Goal: Task Accomplishment & Management: Manage account settings

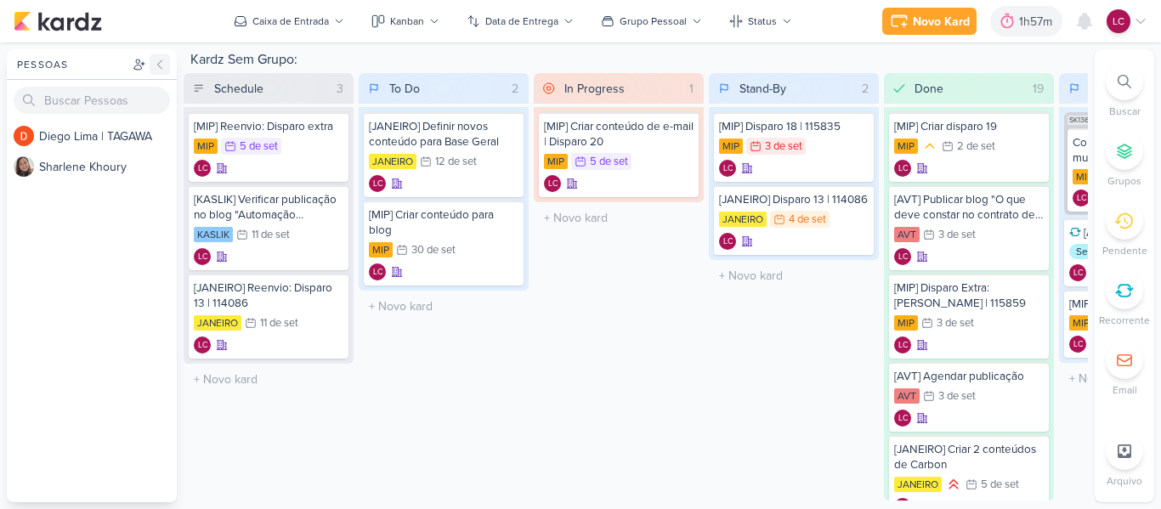
click at [161, 64] on icon at bounding box center [160, 65] width 14 height 14
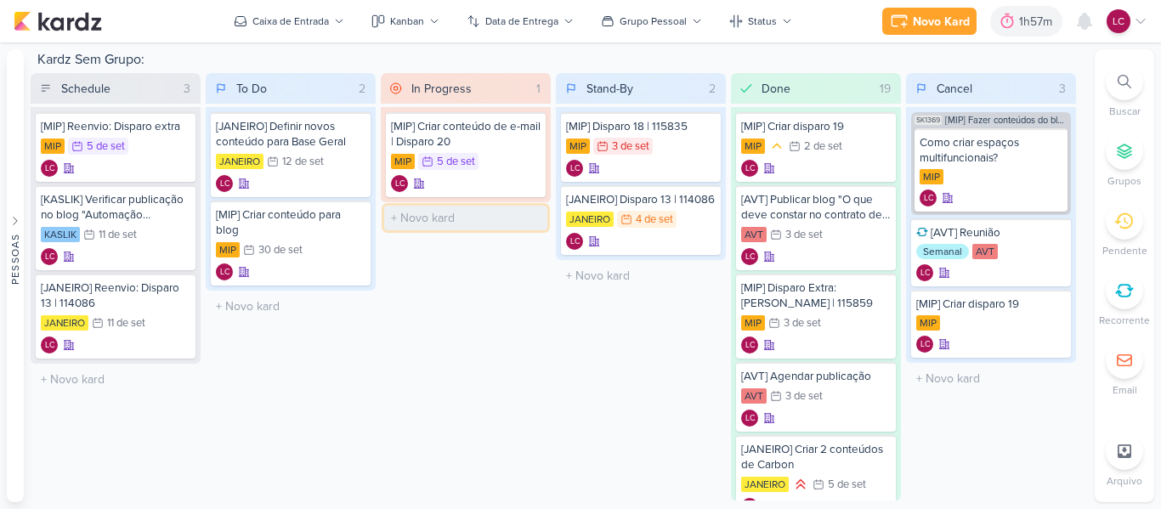
click at [431, 213] on input "text" at bounding box center [465, 218] width 163 height 25
type input "["
type input "Reunião sobre planejamento Carbon"
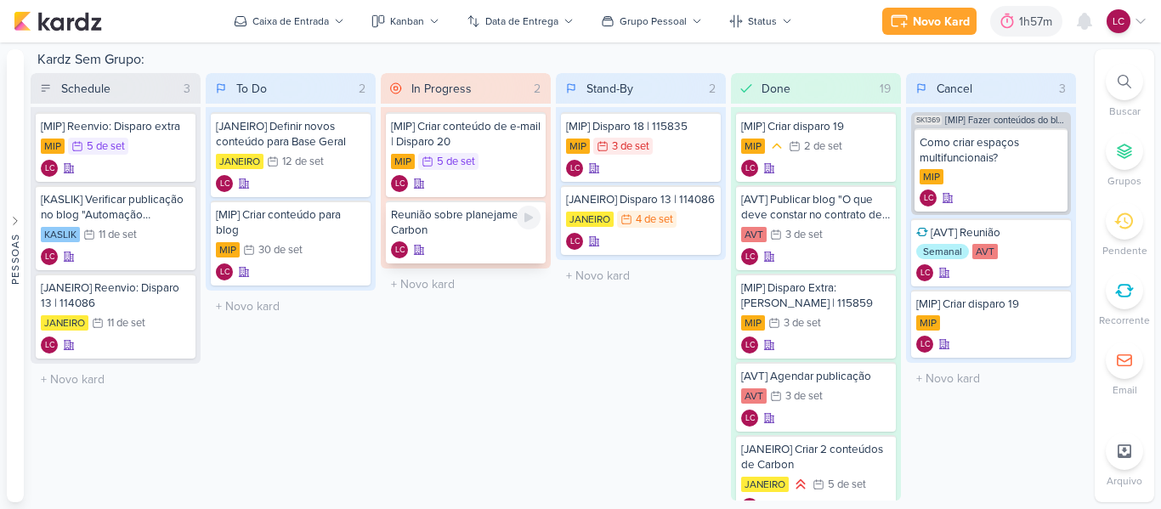
click at [439, 215] on div "Reunião sobre planejamento Carbon" at bounding box center [466, 222] width 150 height 31
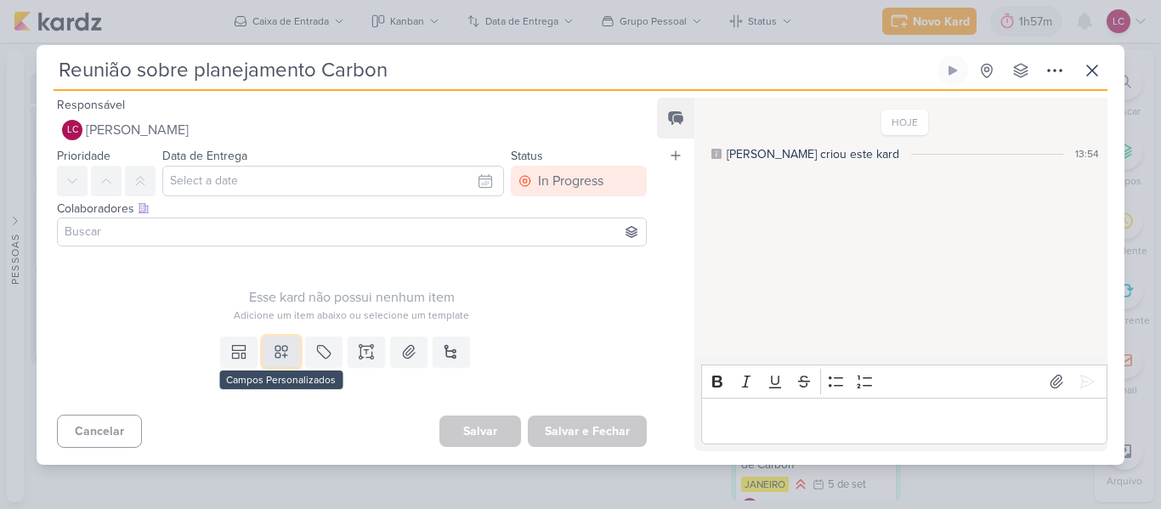
click at [276, 349] on icon at bounding box center [281, 352] width 12 height 12
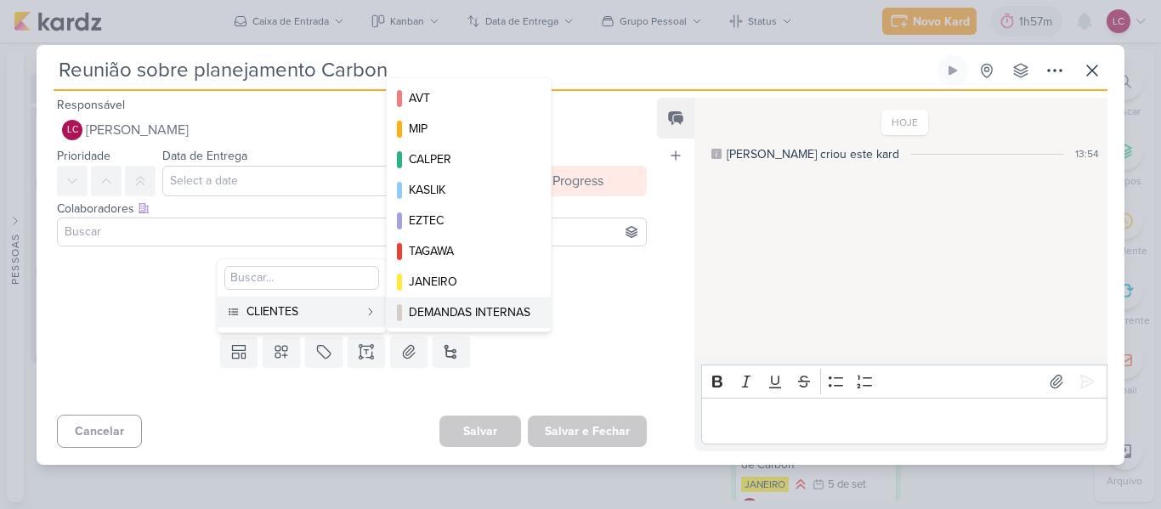
click at [442, 309] on div "DEMANDAS INTERNAS" at bounding box center [470, 313] width 122 height 18
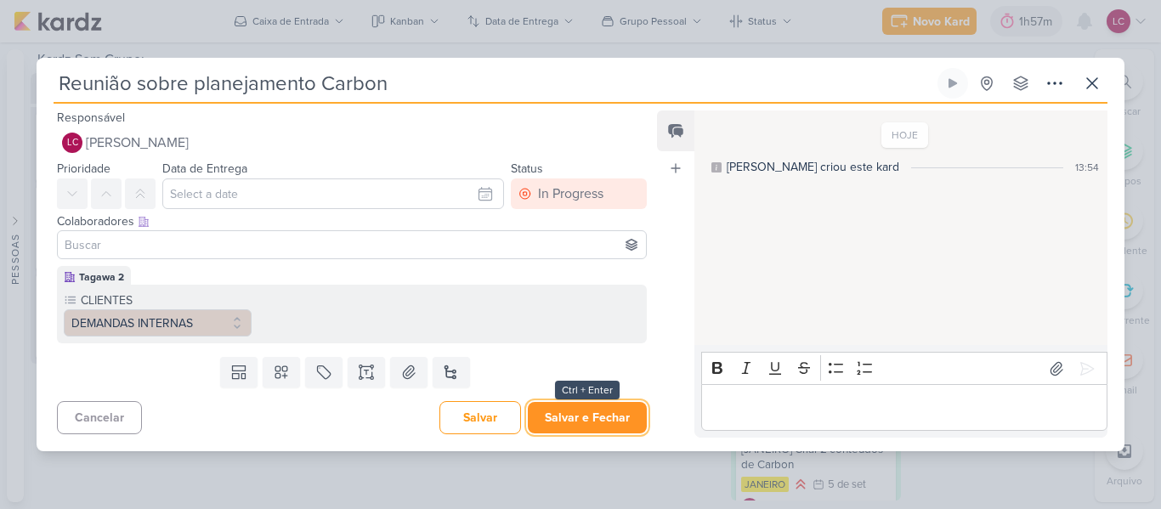
click at [579, 423] on button "Salvar e Fechar" at bounding box center [587, 417] width 119 height 31
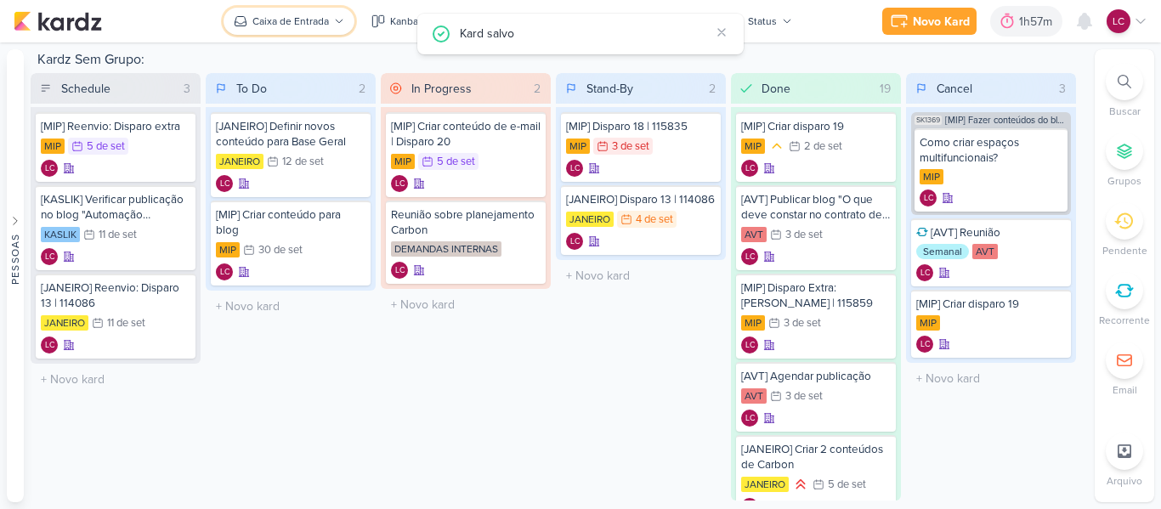
click at [309, 25] on div "Caixa de Entrada" at bounding box center [291, 21] width 77 height 15
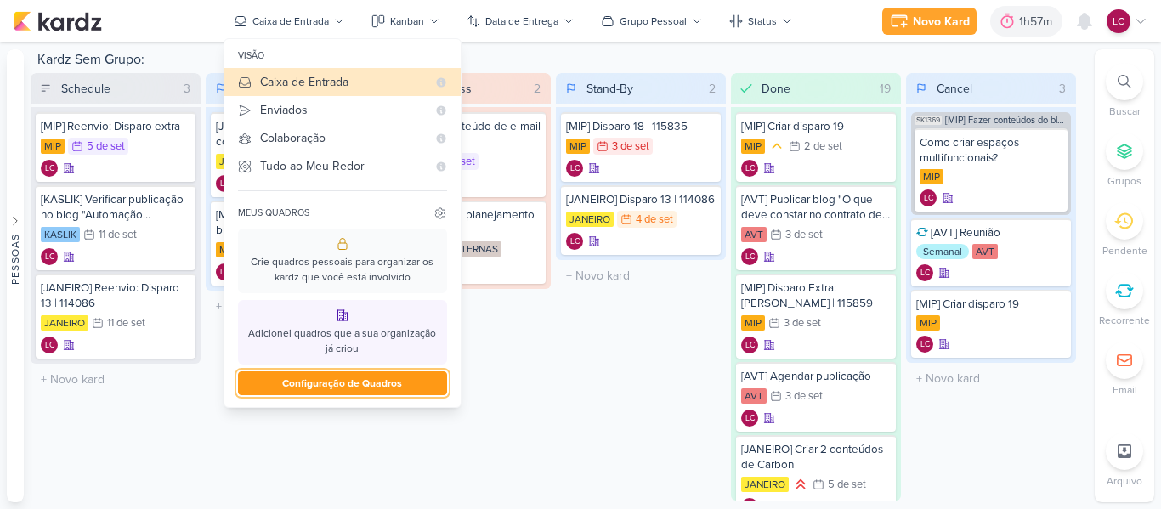
click at [387, 382] on button "Configuração de Quadros" at bounding box center [342, 384] width 209 height 24
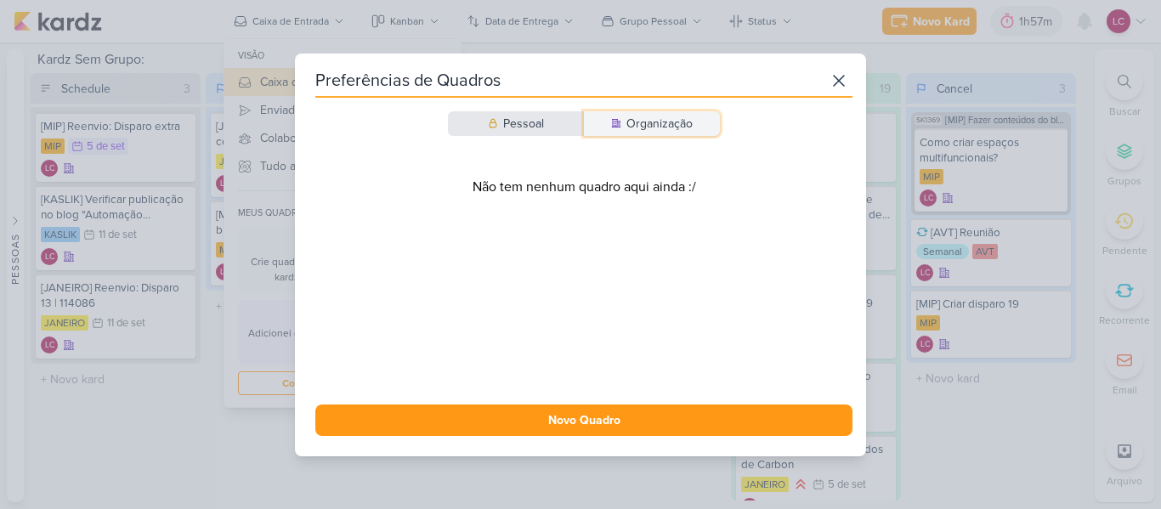
click at [648, 131] on div "Organização" at bounding box center [660, 124] width 66 height 18
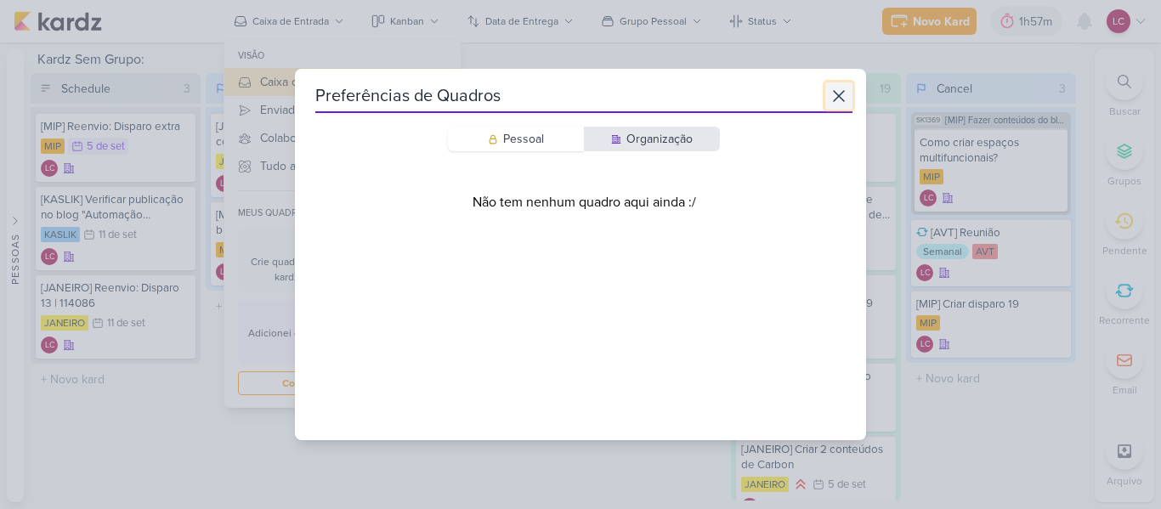
click at [832, 94] on icon at bounding box center [839, 96] width 20 height 20
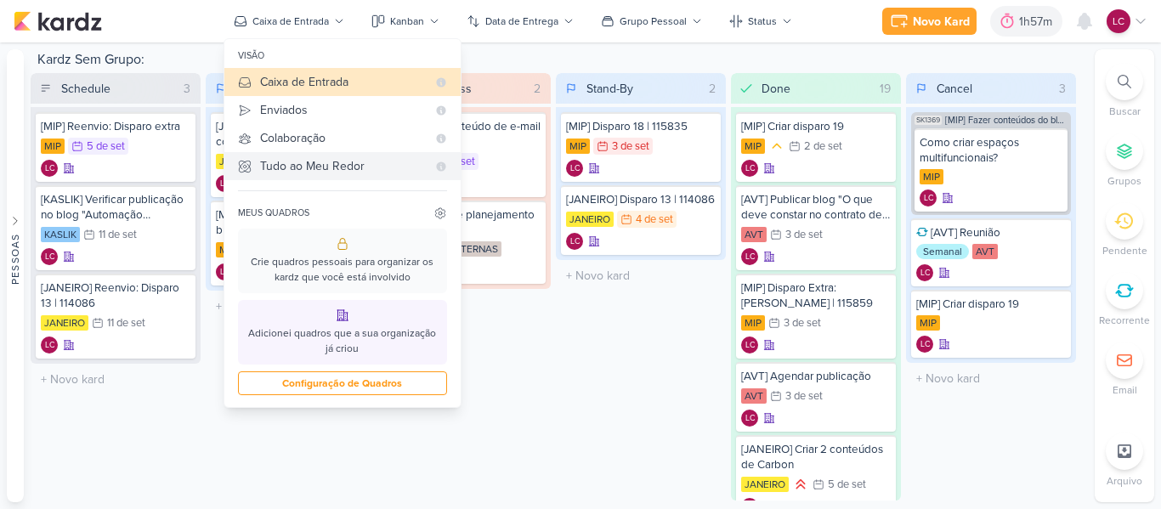
click at [348, 170] on div "Tudo ao Meu Redor" at bounding box center [343, 166] width 167 height 18
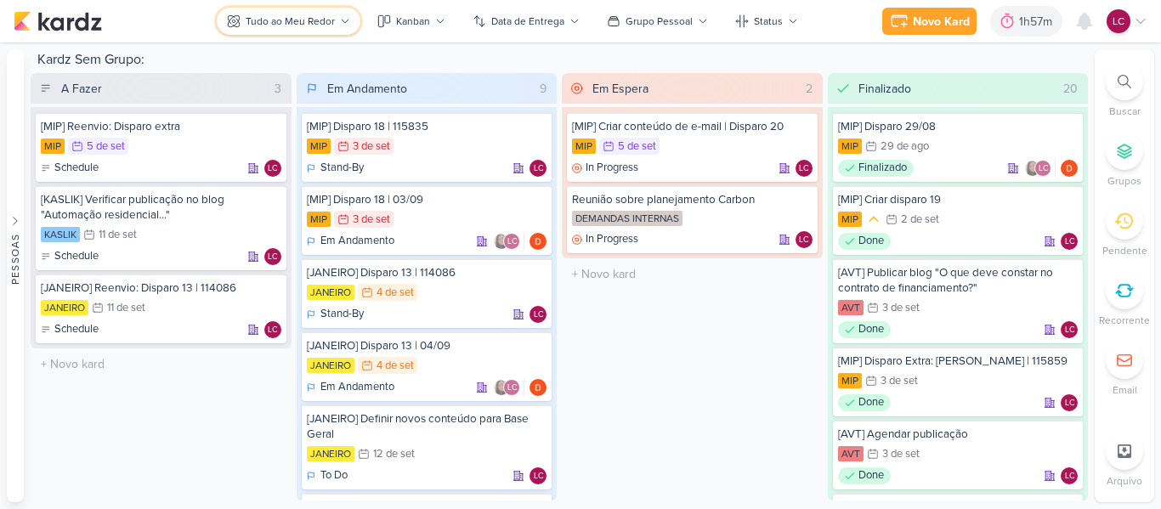
click at [329, 20] on div "Tudo ao Meu Redor" at bounding box center [290, 21] width 89 height 15
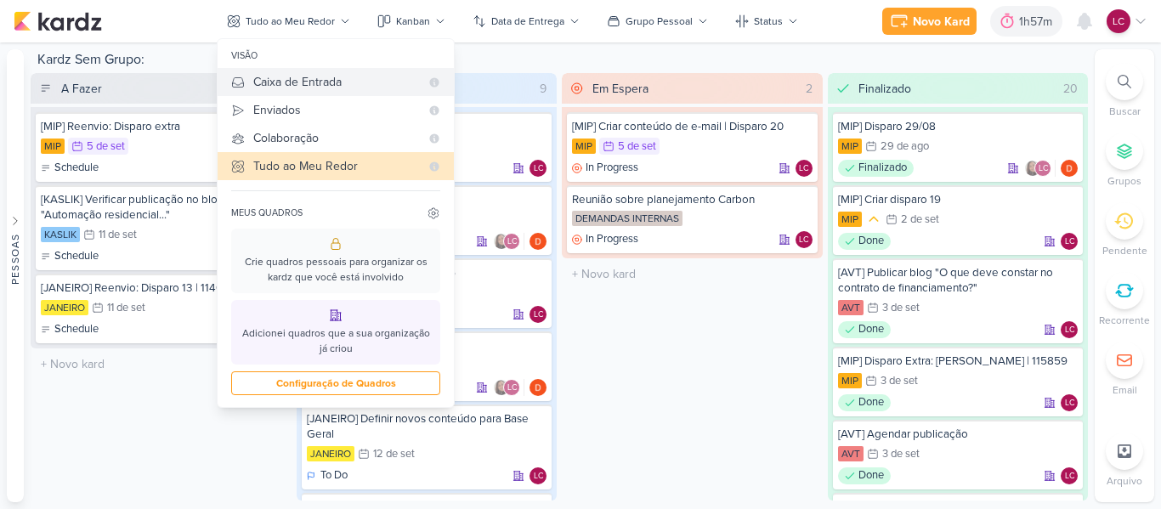
click at [324, 88] on div "Caixa de Entrada" at bounding box center [336, 82] width 167 height 18
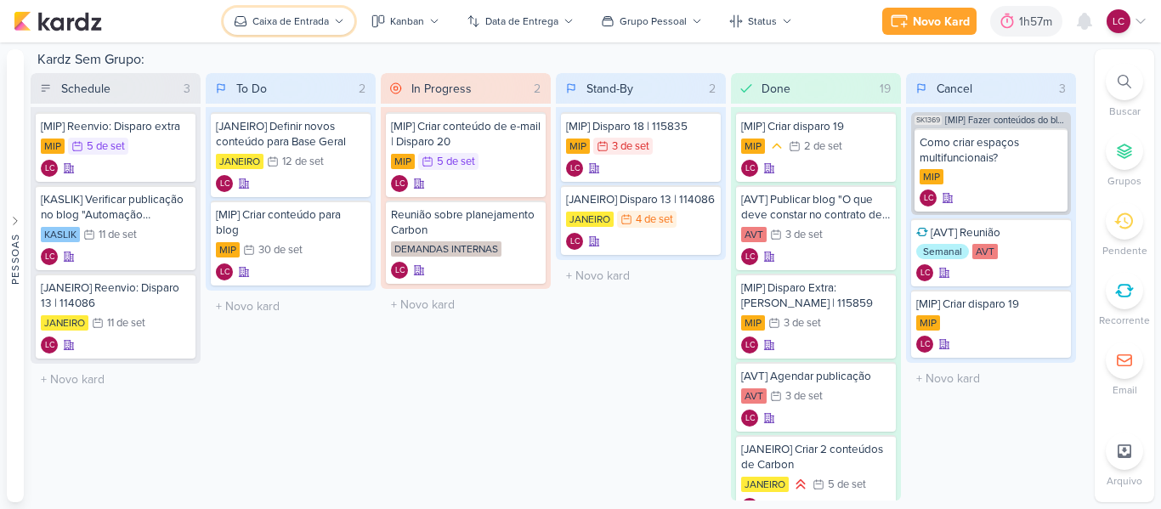
click at [305, 20] on div "Caixa de Entrada" at bounding box center [291, 21] width 77 height 15
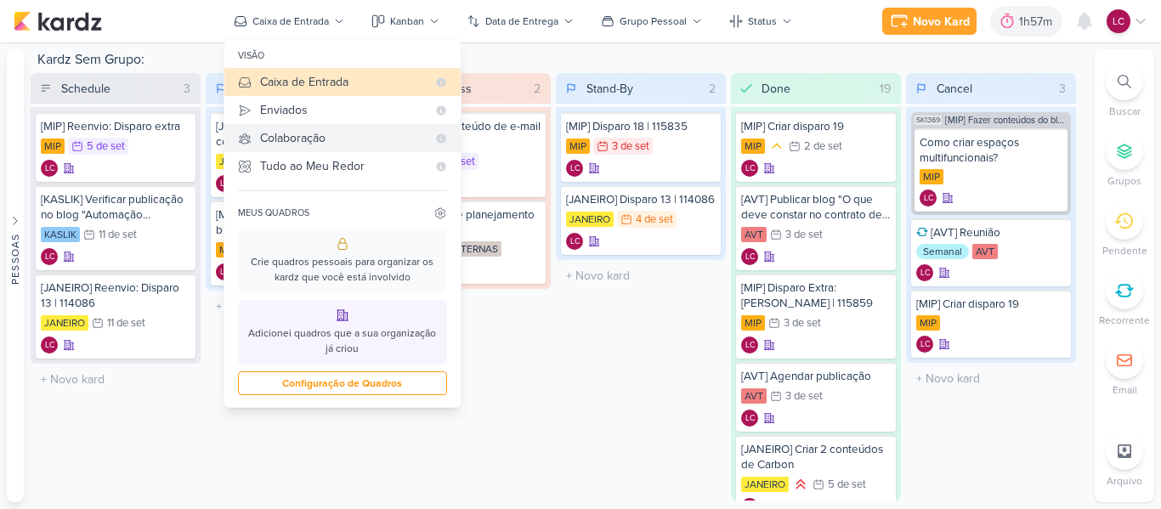
click at [300, 139] on div "Colaboração" at bounding box center [343, 138] width 167 height 18
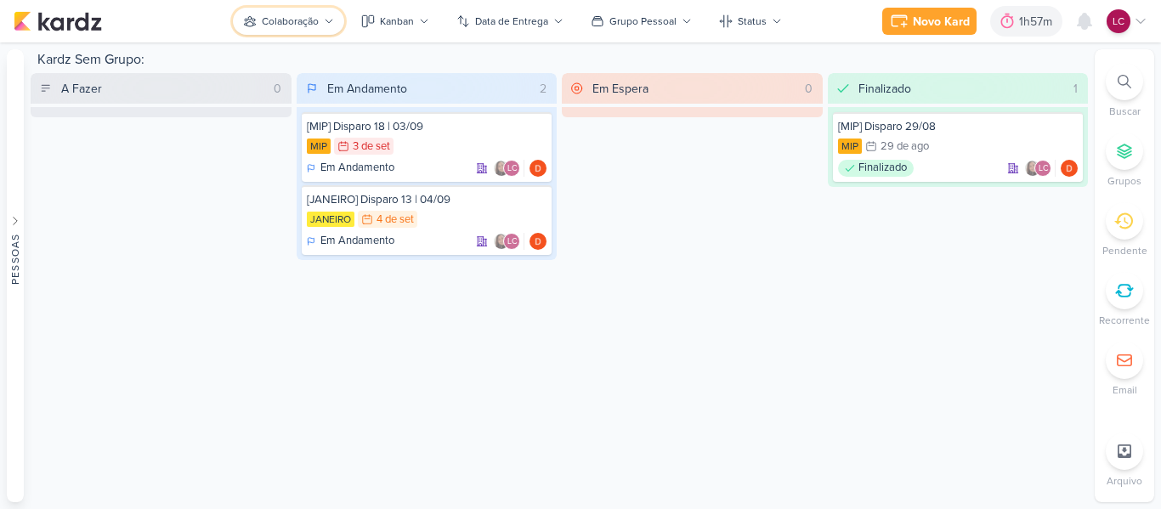
click at [285, 22] on div "Colaboração" at bounding box center [290, 21] width 57 height 15
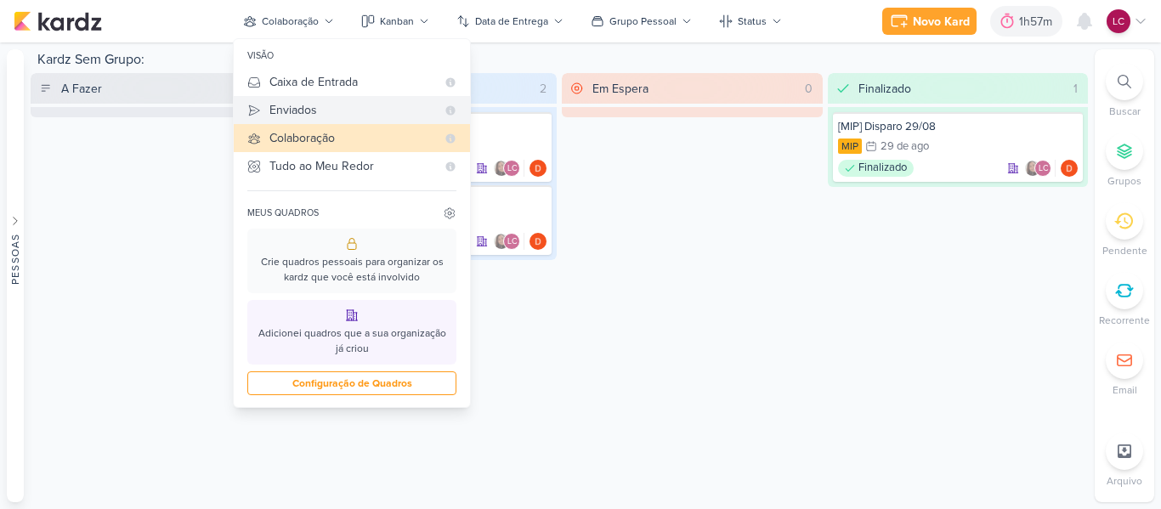
click at [281, 105] on div "Enviados" at bounding box center [353, 110] width 167 height 18
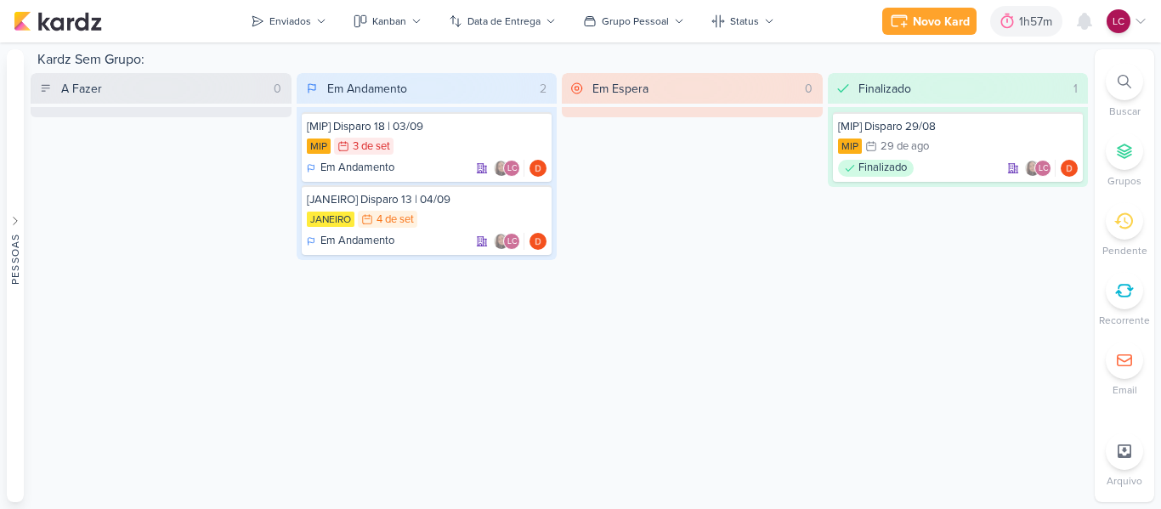
click at [295, 35] on div "Novo Kard Ctrl + k 1h57m Sessão desligada... Hoje 1h57m Semana 0h0m Mês 0h0m" at bounding box center [581, 21] width 1134 height 43
click at [300, 12] on button "Enviados" at bounding box center [289, 21] width 96 height 27
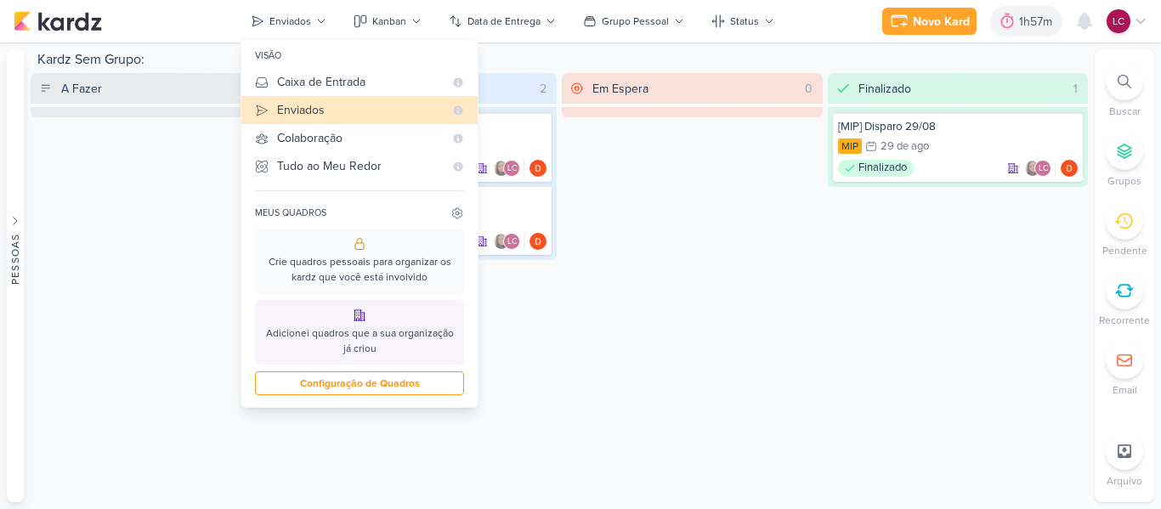
click at [302, 67] on div "visão" at bounding box center [359, 56] width 236 height 24
click at [304, 67] on div "visão" at bounding box center [359, 56] width 236 height 24
click at [304, 77] on div "Caixa de Entrada" at bounding box center [360, 82] width 167 height 18
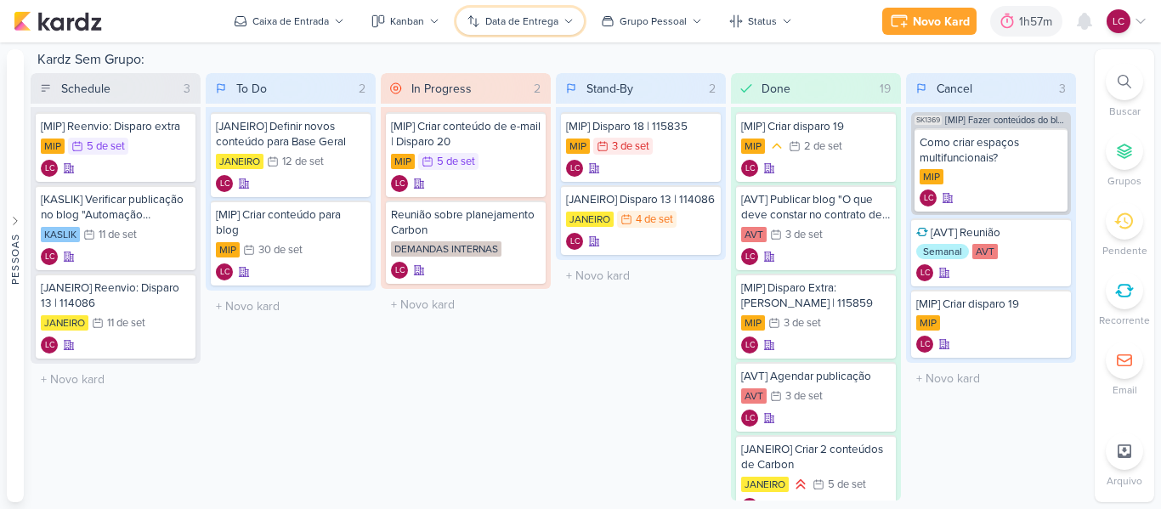
click at [559, 28] on button "Data de Entrega" at bounding box center [521, 21] width 128 height 27
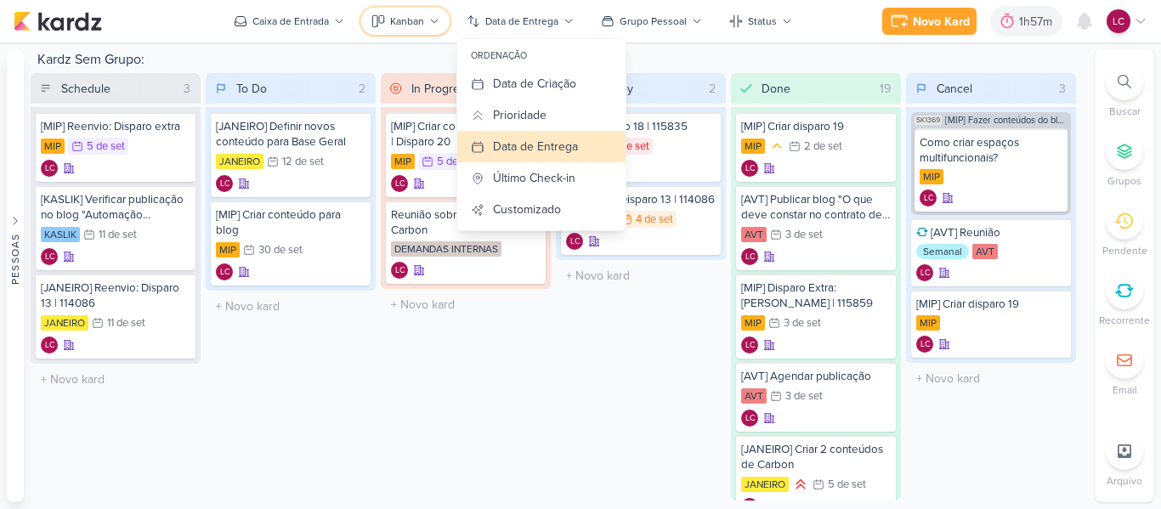
click at [425, 12] on button "Kanban" at bounding box center [405, 21] width 88 height 27
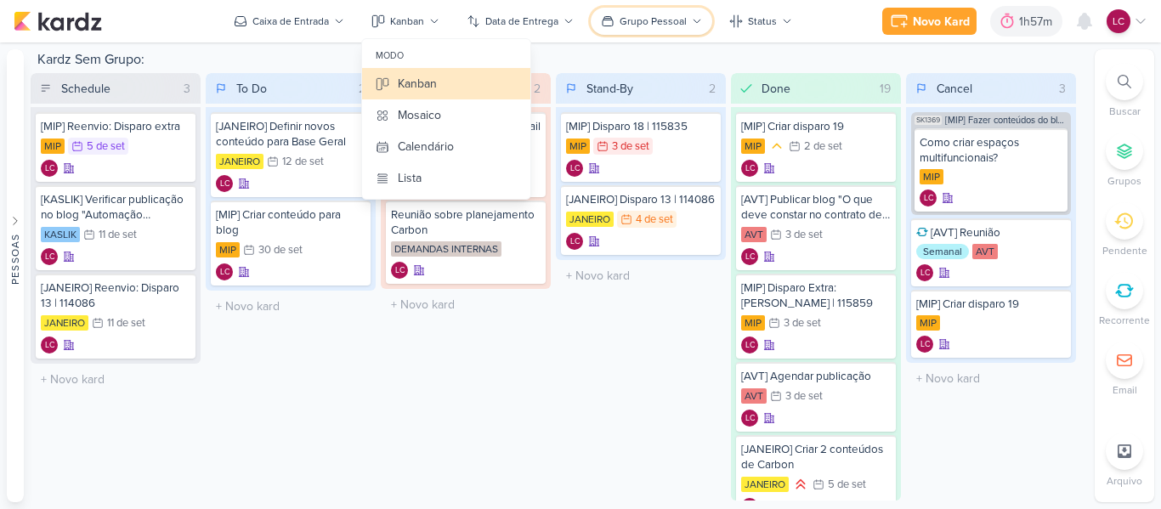
click at [703, 32] on button "Grupo Pessoal" at bounding box center [652, 21] width 122 height 27
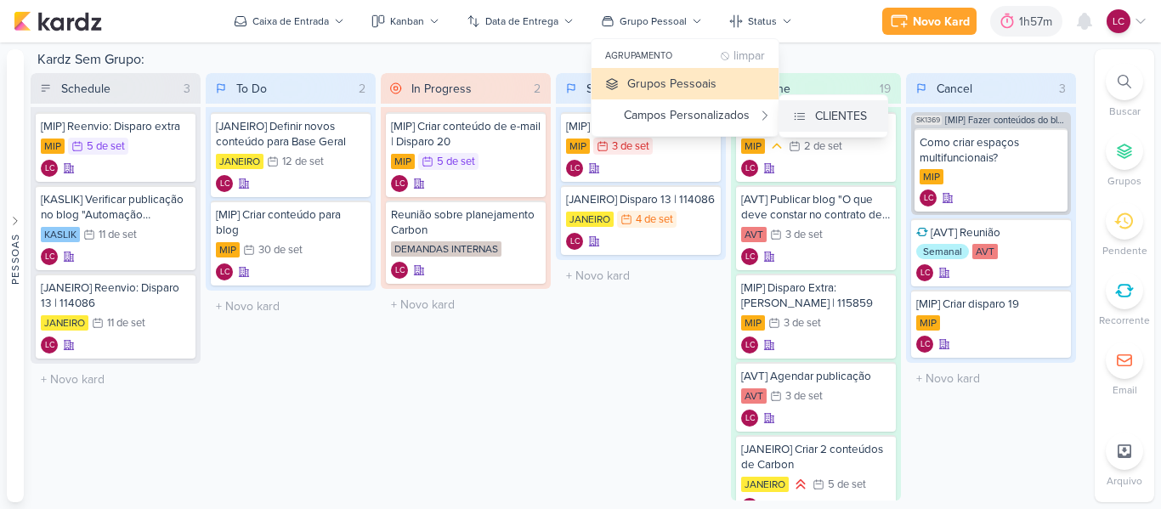
click at [834, 110] on div "CLIENTES" at bounding box center [841, 116] width 52 height 18
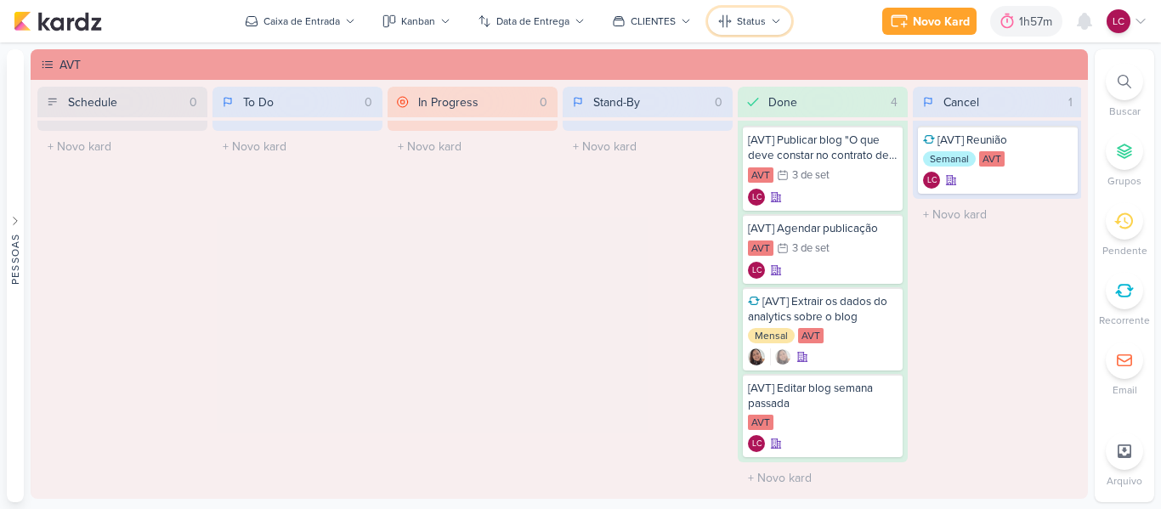
click at [779, 22] on icon at bounding box center [776, 21] width 10 height 10
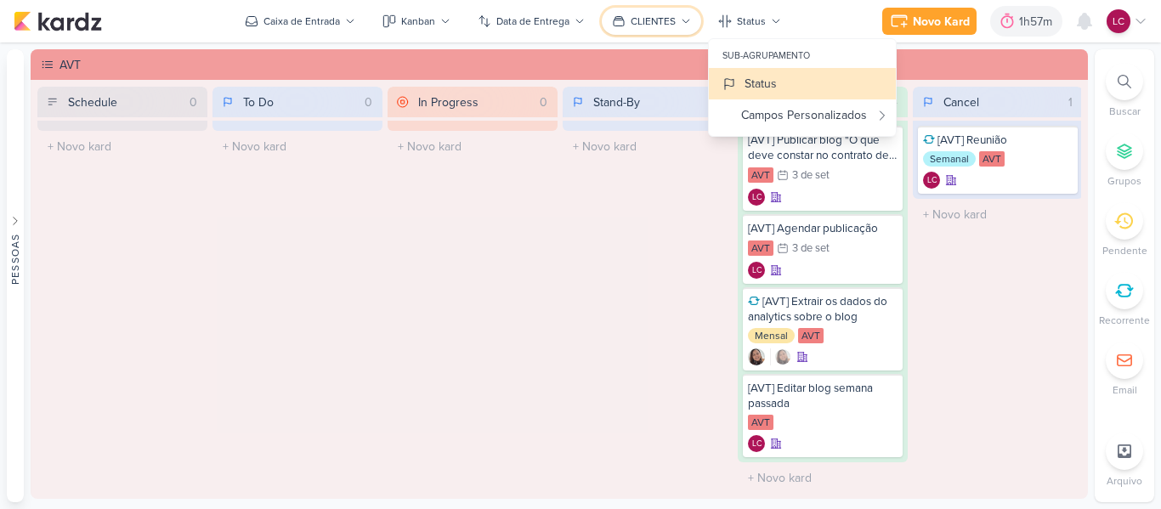
click at [672, 9] on button "CLIENTES" at bounding box center [651, 21] width 99 height 27
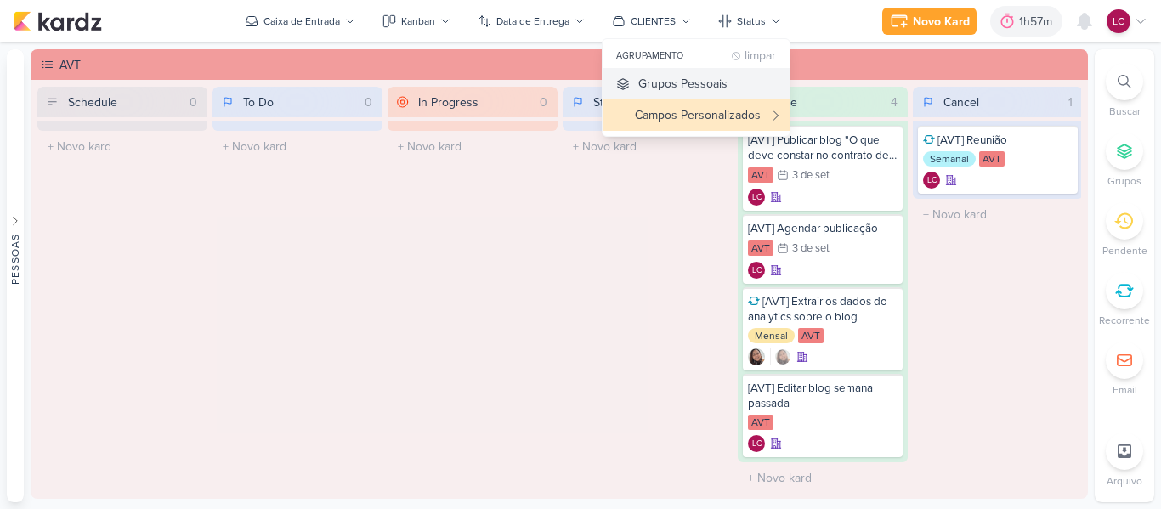
click at [683, 87] on div "Grupos Pessoais" at bounding box center [683, 84] width 89 height 18
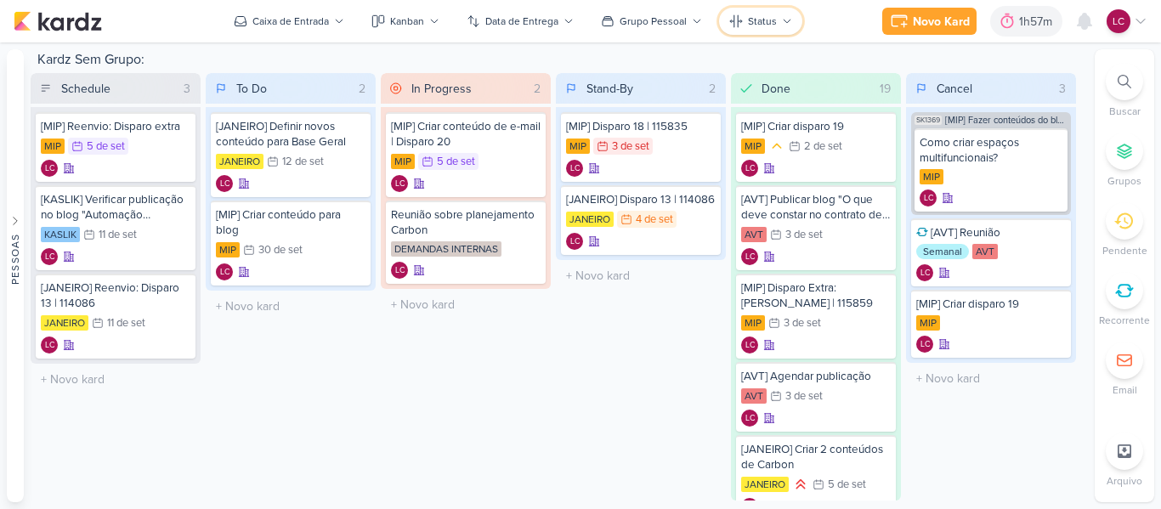
click at [785, 20] on icon at bounding box center [787, 21] width 10 height 10
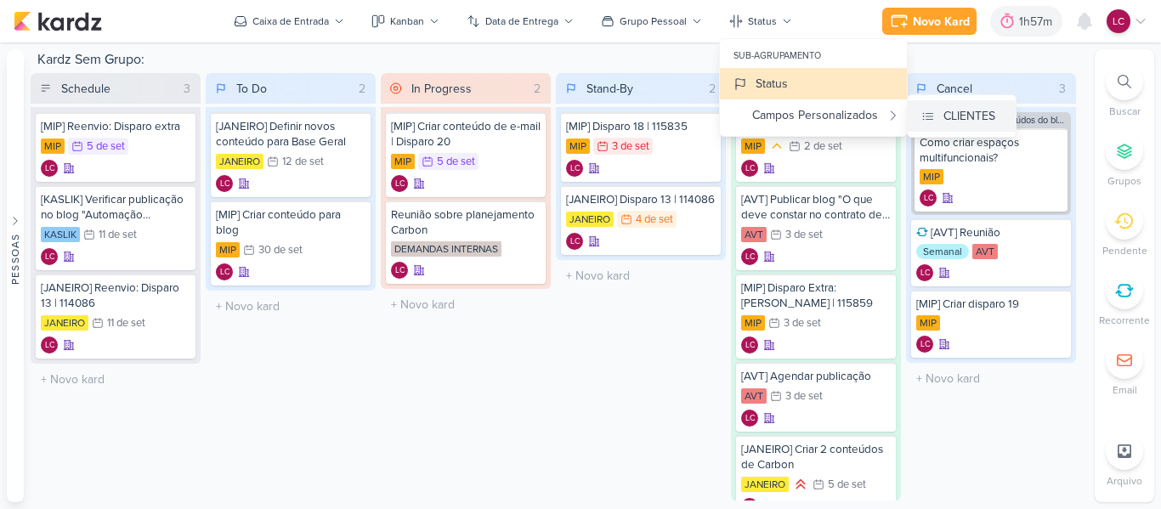
click at [971, 122] on div "CLIENTES" at bounding box center [970, 116] width 52 height 18
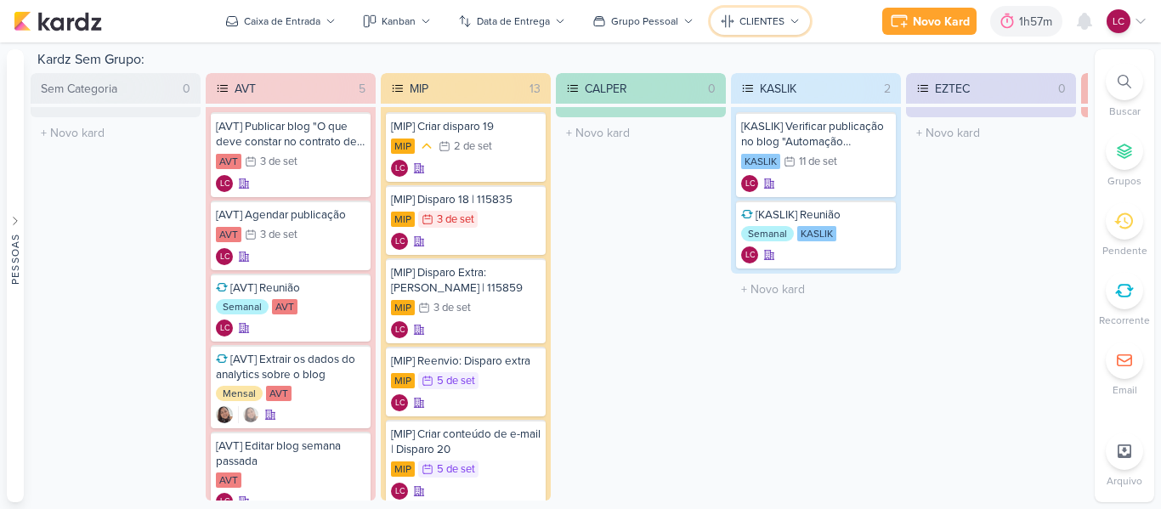
click at [717, 26] on button "CLIENTES" at bounding box center [760, 21] width 99 height 27
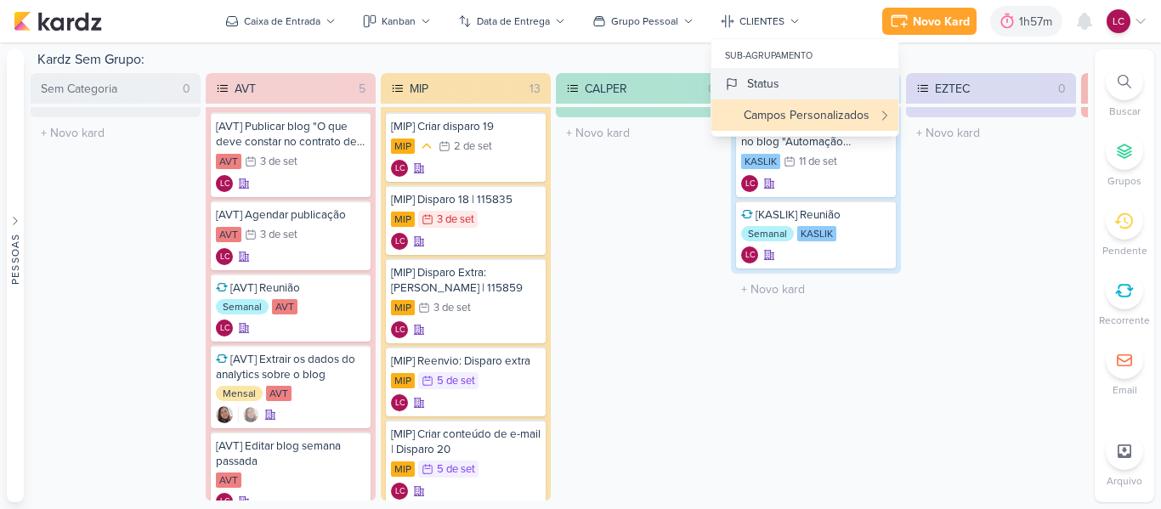
click at [800, 96] on button "Status" at bounding box center [805, 83] width 187 height 31
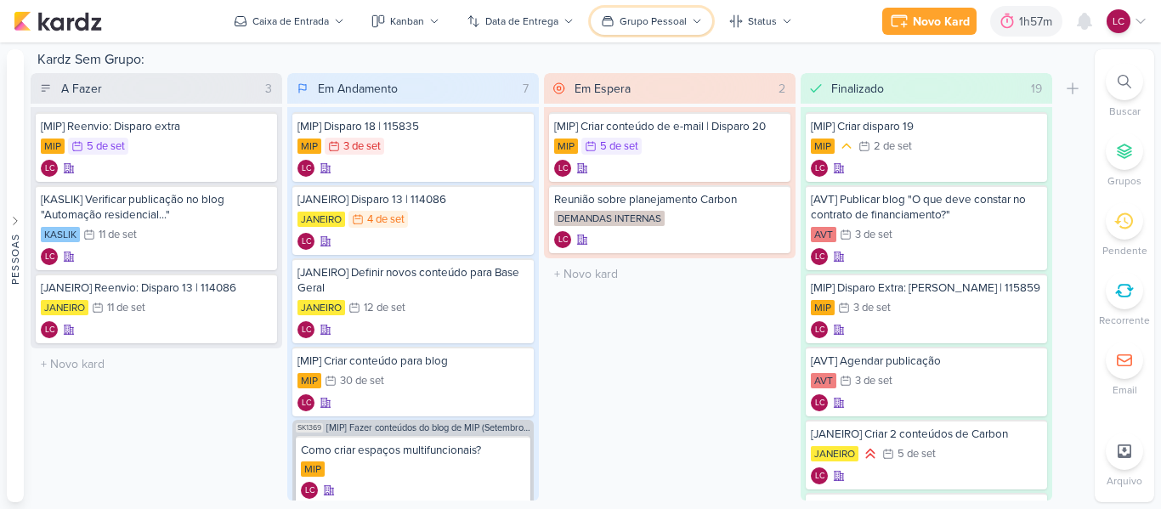
click at [700, 13] on button "Grupo Pessoal" at bounding box center [652, 21] width 122 height 27
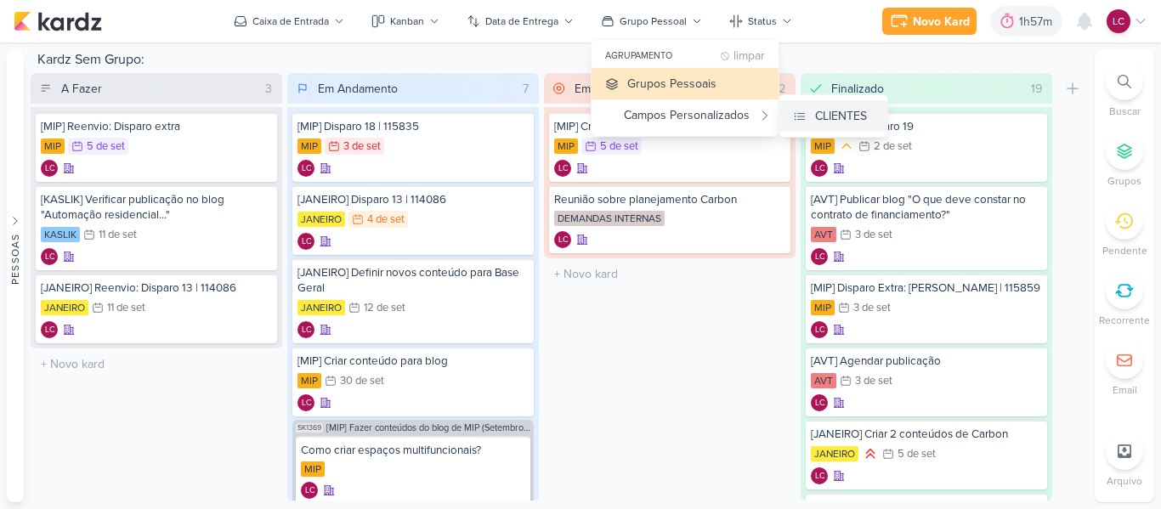
click at [823, 118] on div "CLIENTES" at bounding box center [841, 116] width 52 height 18
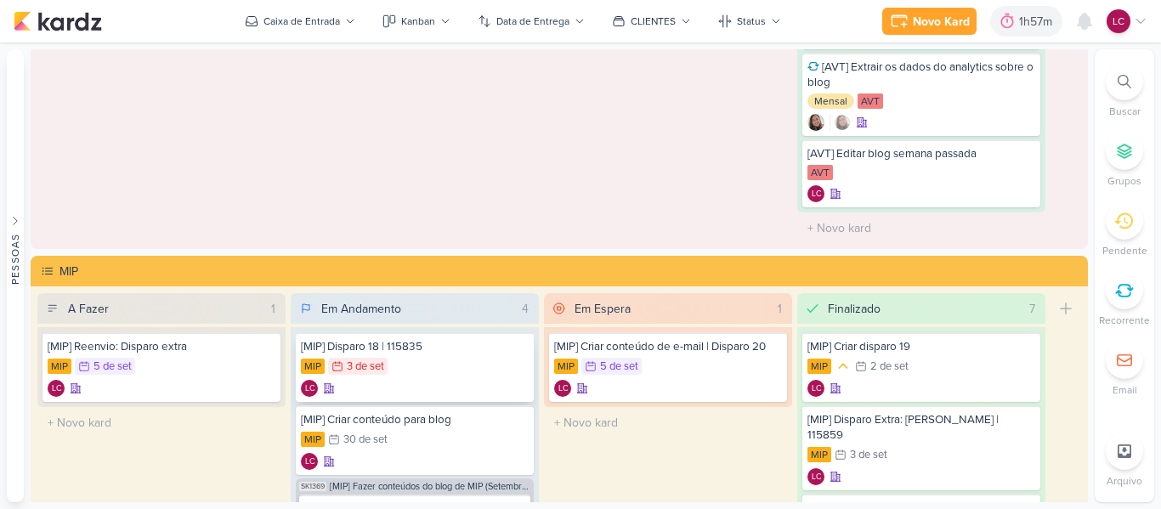
scroll to position [425, 0]
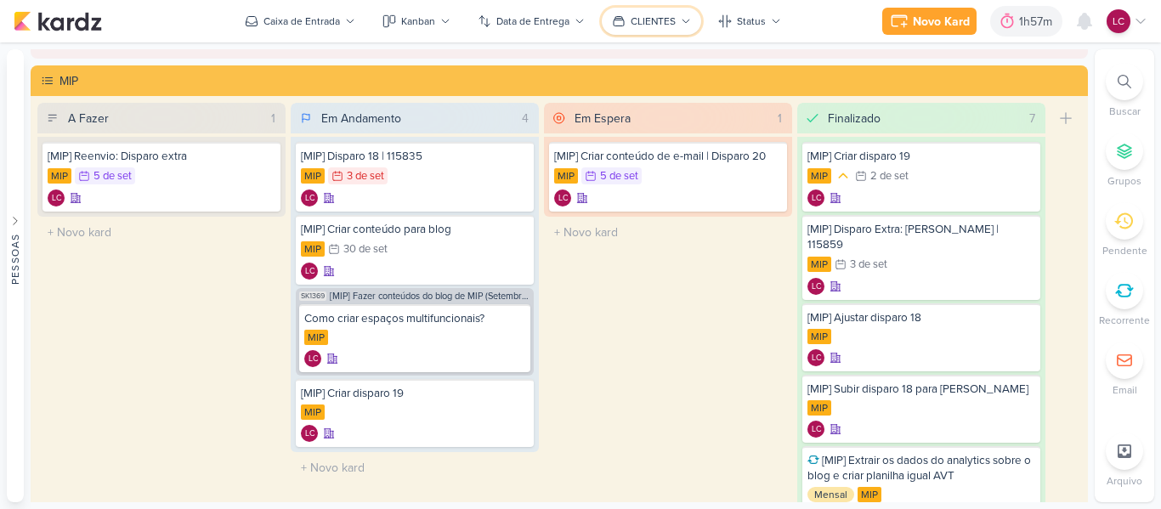
click at [655, 20] on div "CLIENTES" at bounding box center [653, 21] width 45 height 15
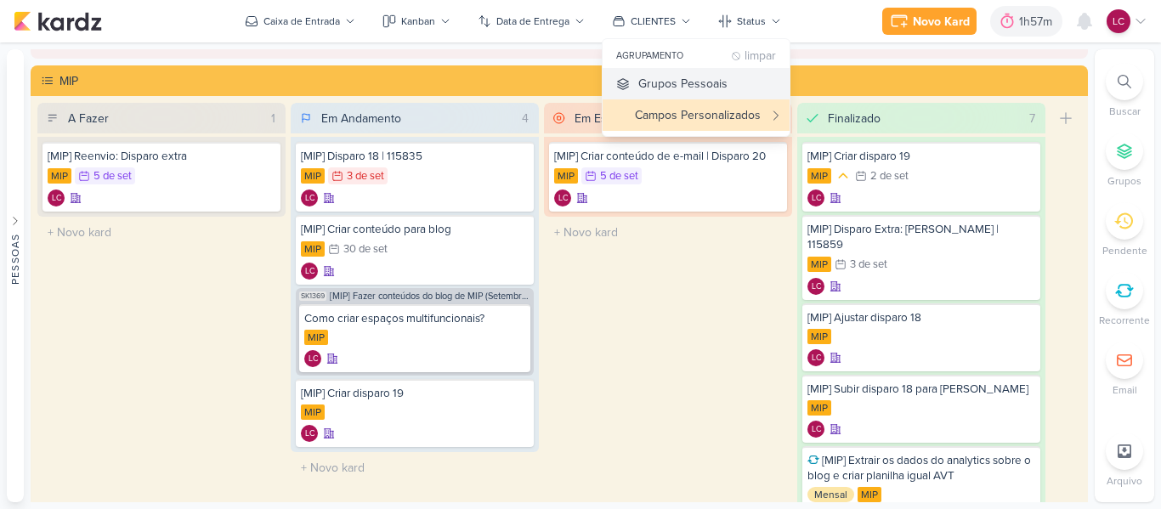
click at [682, 85] on div "Grupos Pessoais" at bounding box center [683, 84] width 89 height 18
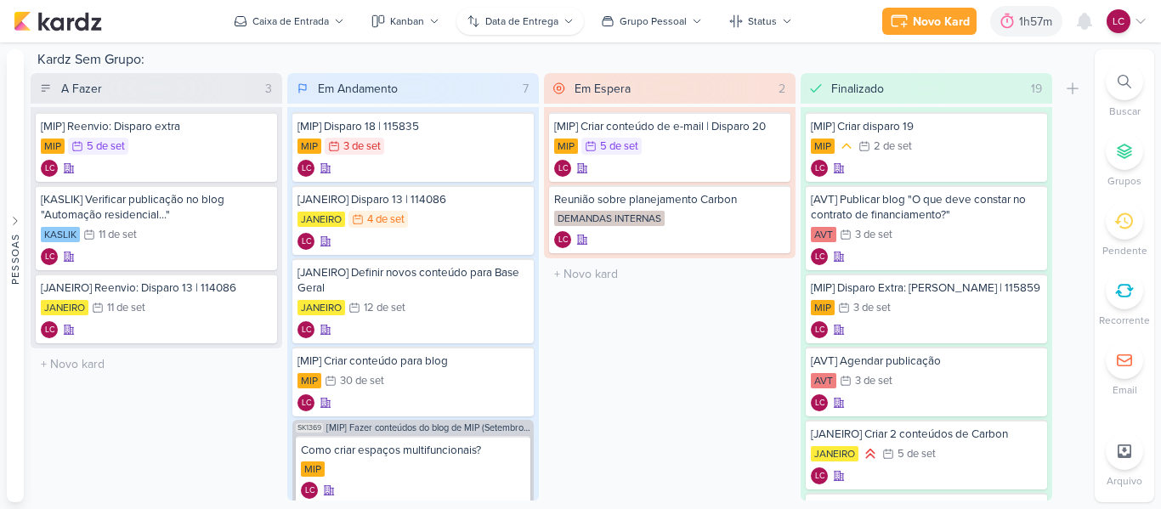
scroll to position [0, 0]
click at [333, 11] on button "Caixa de Entrada" at bounding box center [289, 21] width 131 height 27
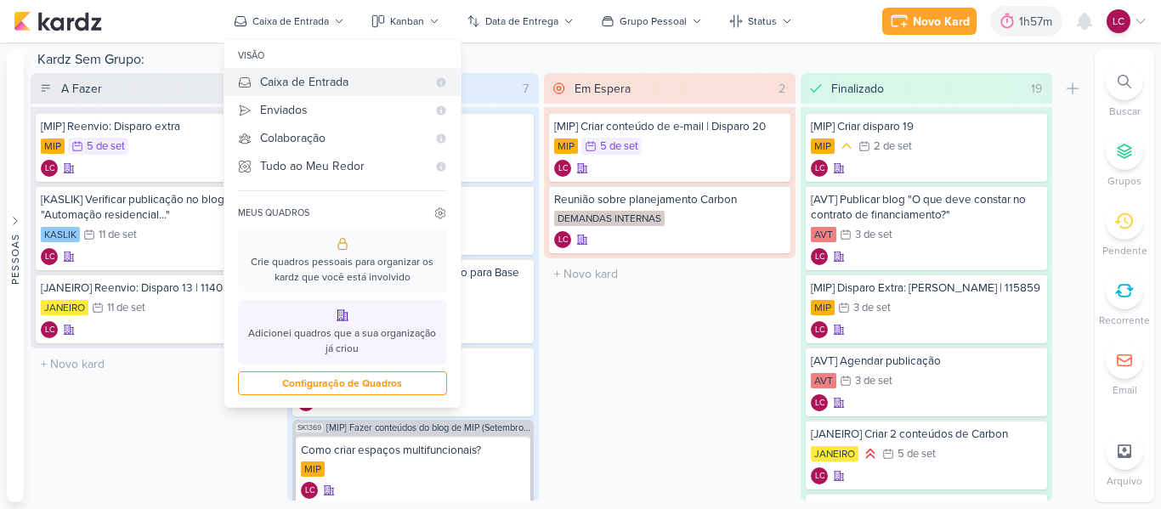
click at [327, 81] on div "Caixa de Entrada" at bounding box center [343, 82] width 167 height 18
